Goal: Transaction & Acquisition: Purchase product/service

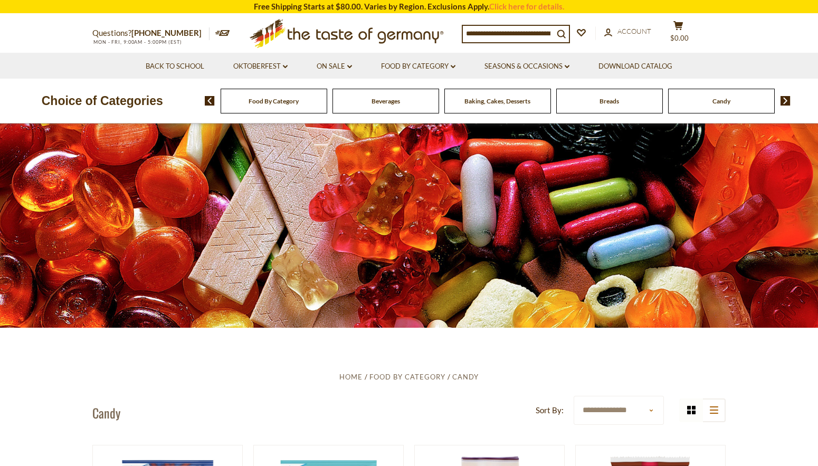
click at [723, 100] on span "Candy" at bounding box center [722, 101] width 18 height 8
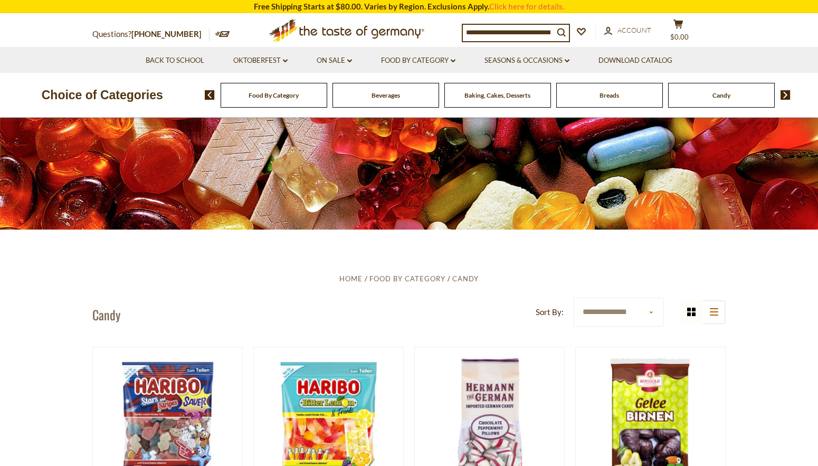
scroll to position [165, 0]
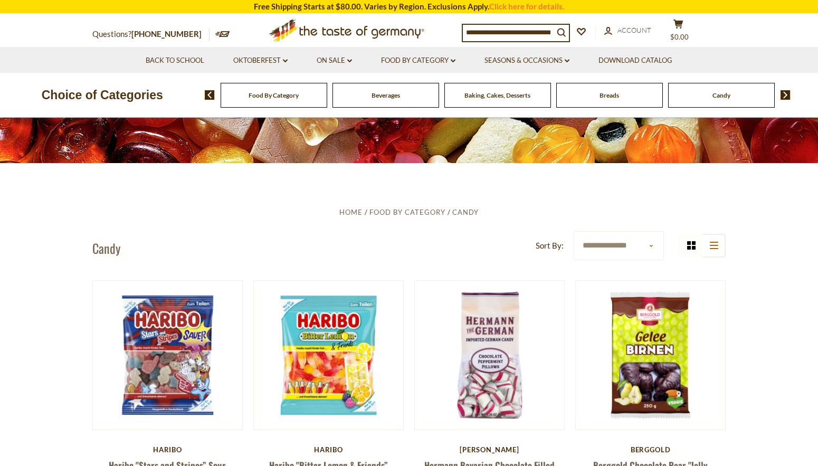
select select "**********"
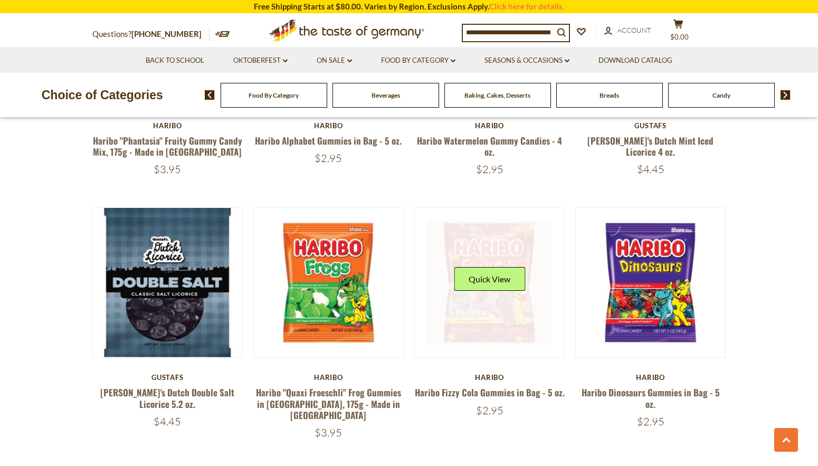
scroll to position [2506, 0]
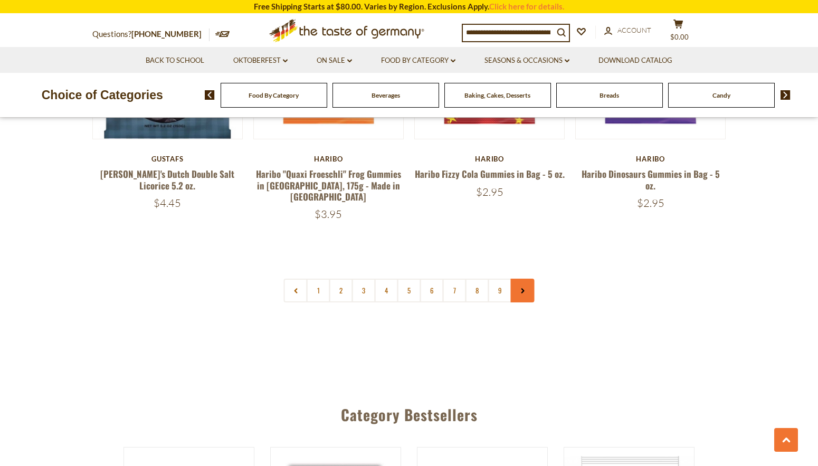
click at [522, 279] on link at bounding box center [523, 291] width 24 height 24
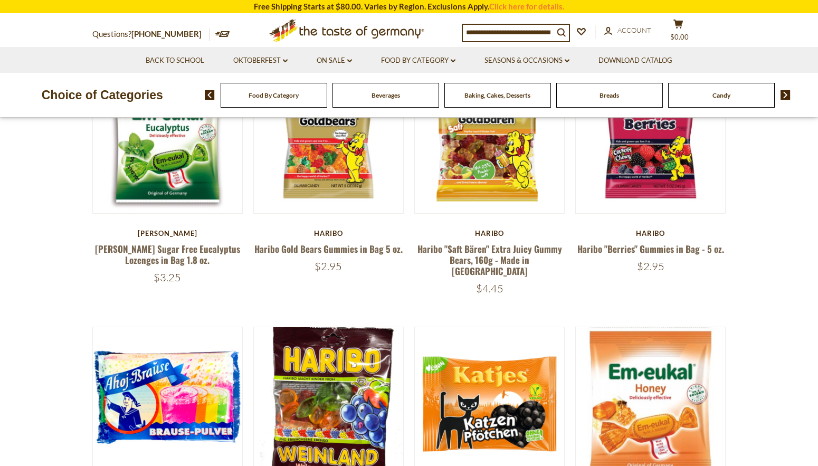
scroll to position [180, 0]
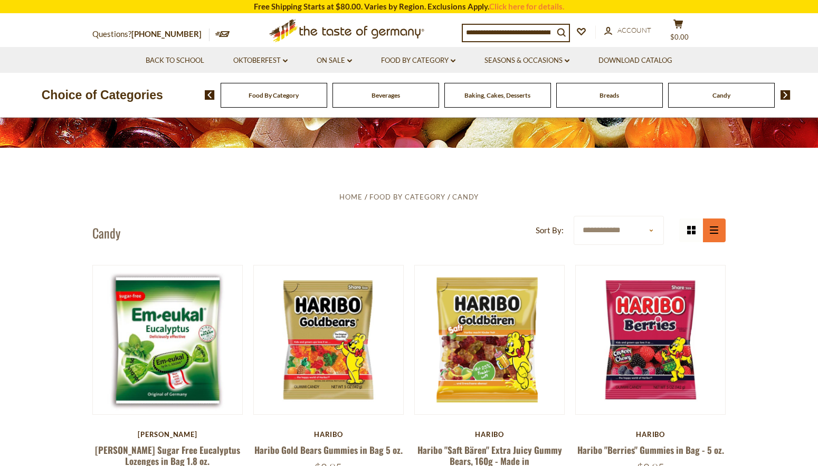
click at [715, 232] on icon "list icon" at bounding box center [714, 229] width 8 height 7
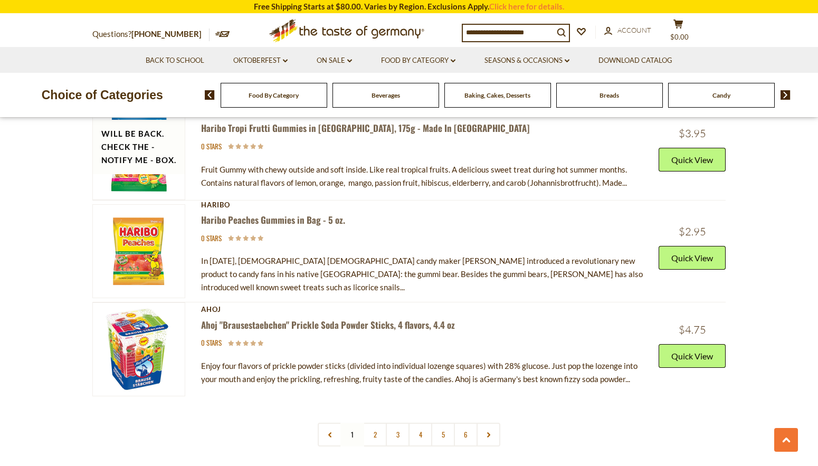
scroll to position [3738, 0]
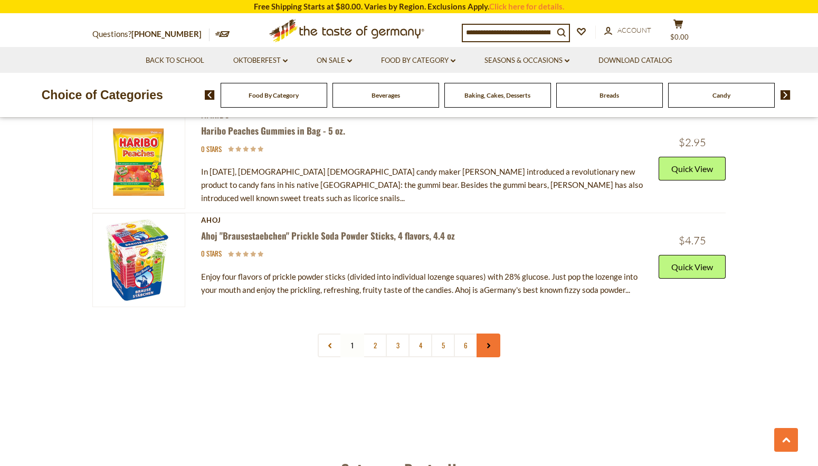
click at [488, 334] on link at bounding box center [489, 346] width 24 height 24
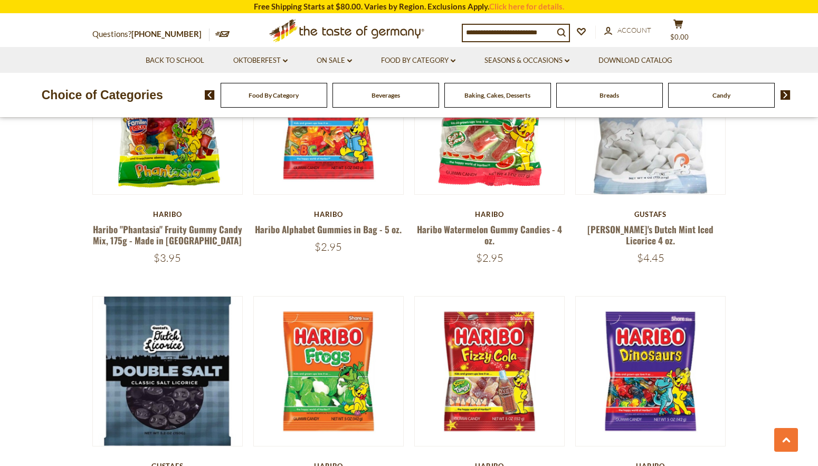
scroll to position [2433, 0]
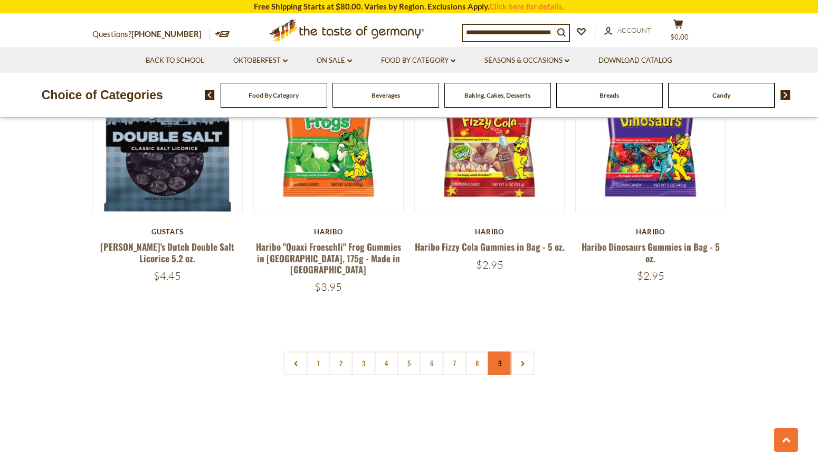
click at [504, 352] on link "9" at bounding box center [500, 364] width 24 height 24
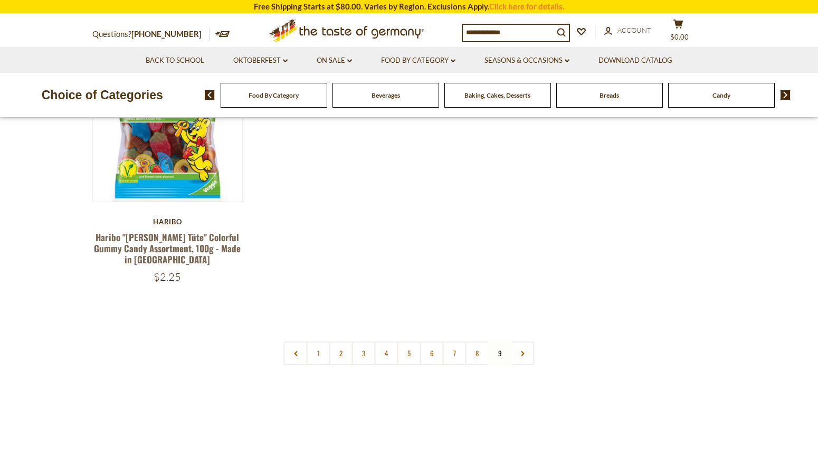
scroll to position [459, 0]
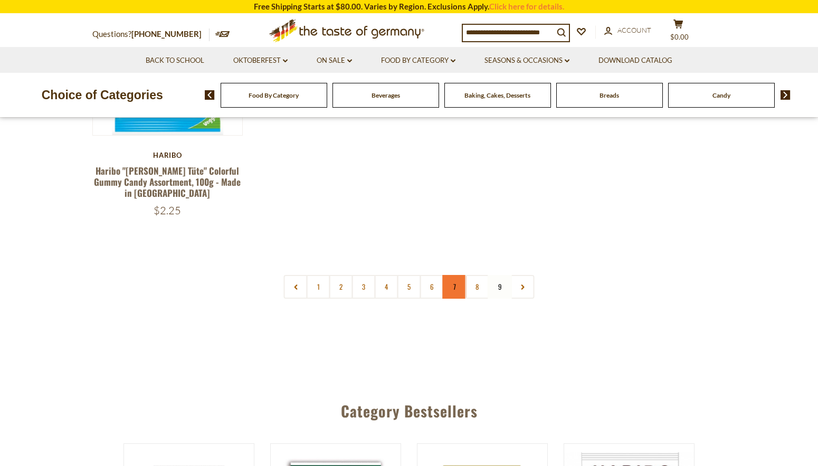
click at [456, 288] on link "7" at bounding box center [455, 287] width 24 height 24
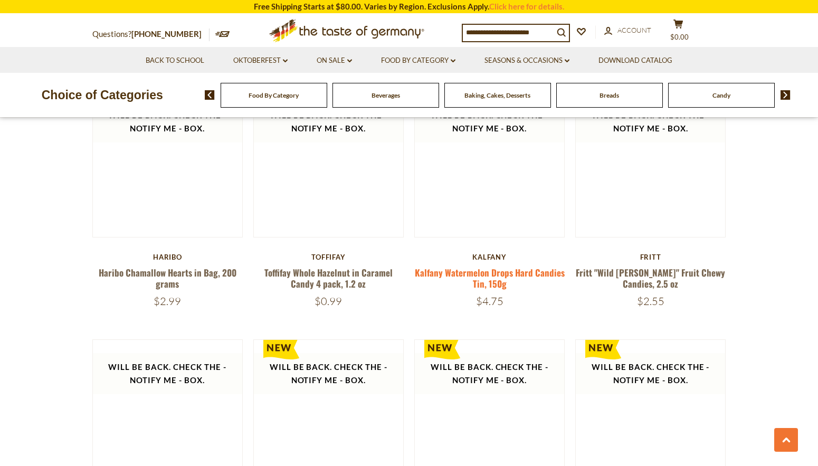
scroll to position [2514, 0]
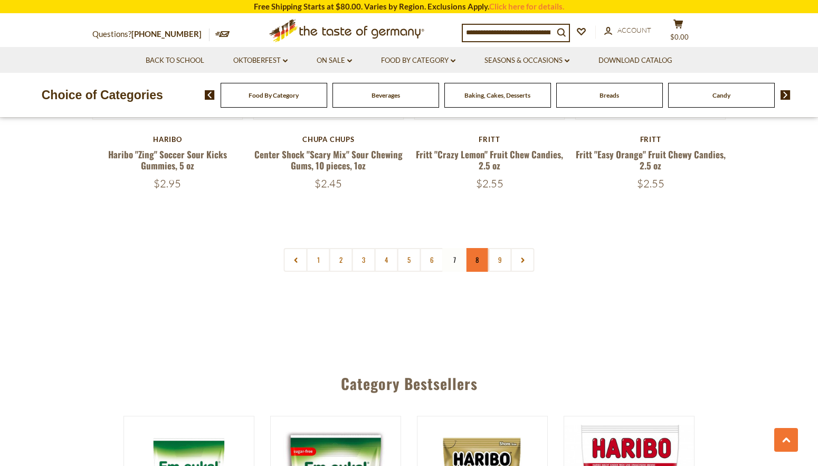
click at [478, 248] on link "8" at bounding box center [478, 260] width 24 height 24
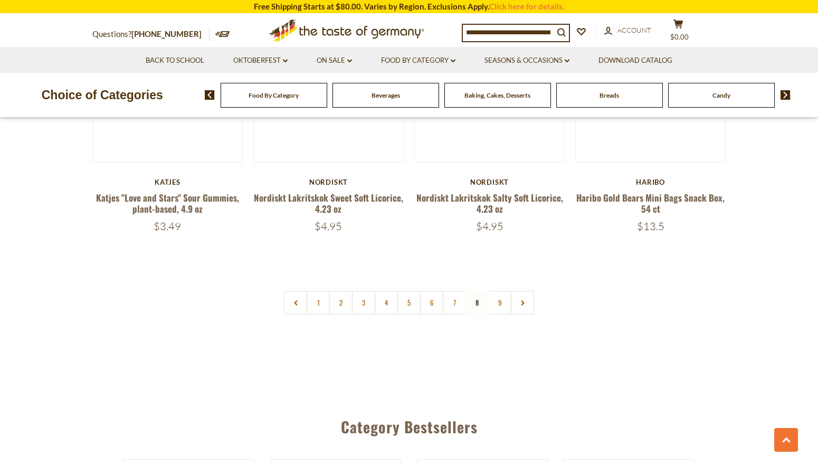
scroll to position [2515, 0]
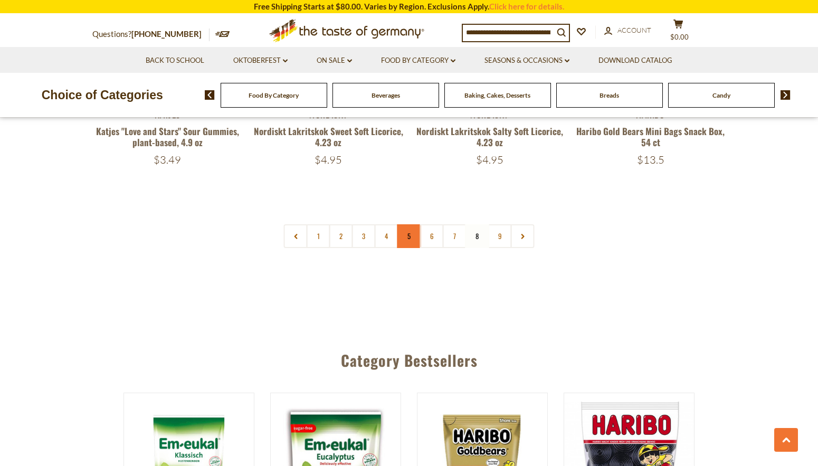
click at [412, 238] on link "5" at bounding box center [410, 236] width 24 height 24
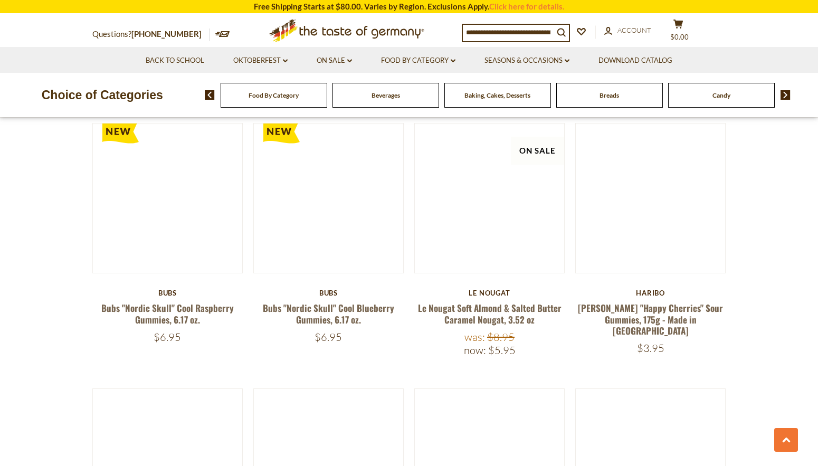
scroll to position [876, 0]
